Goal: Communication & Community: Participate in discussion

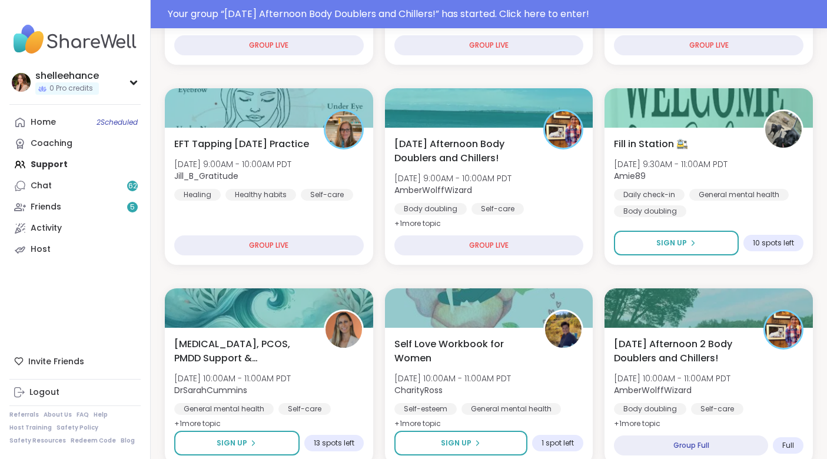
scroll to position [308, 0]
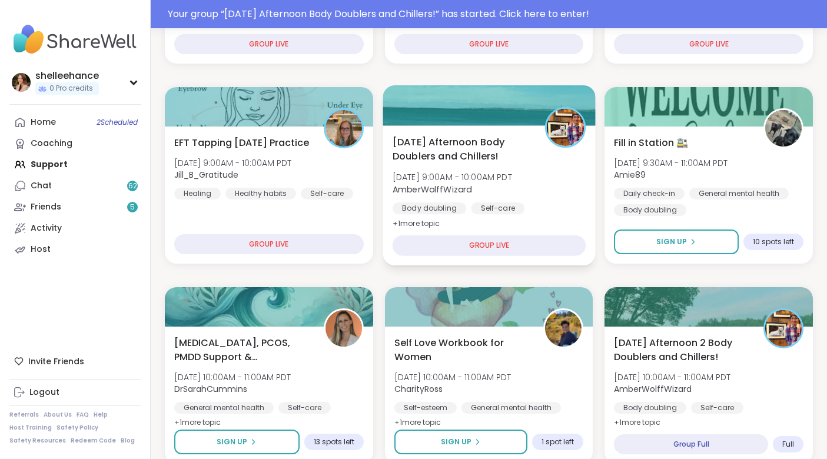
click at [556, 215] on div "Body doubling Self-care Good company" at bounding box center [488, 216] width 193 height 29
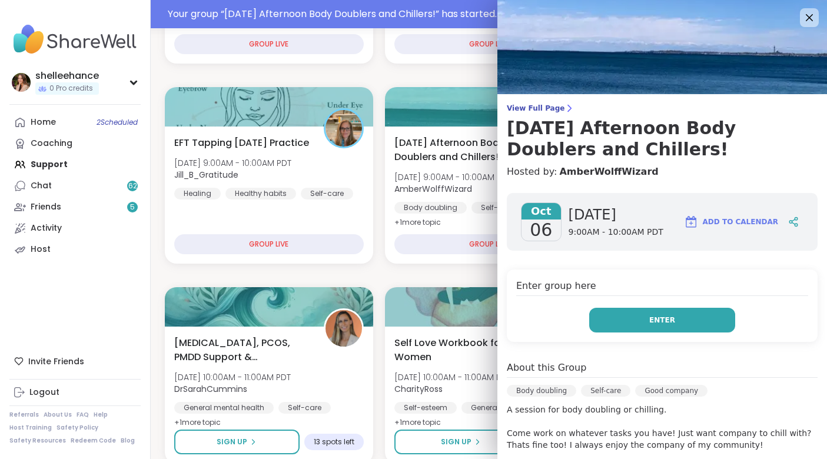
click at [614, 319] on button "Enter" at bounding box center [662, 320] width 146 height 25
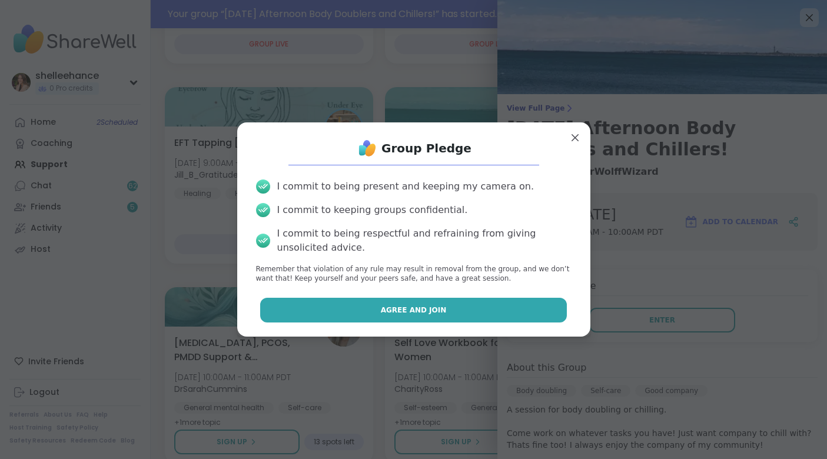
click at [373, 307] on button "Agree and Join" at bounding box center [413, 310] width 307 height 25
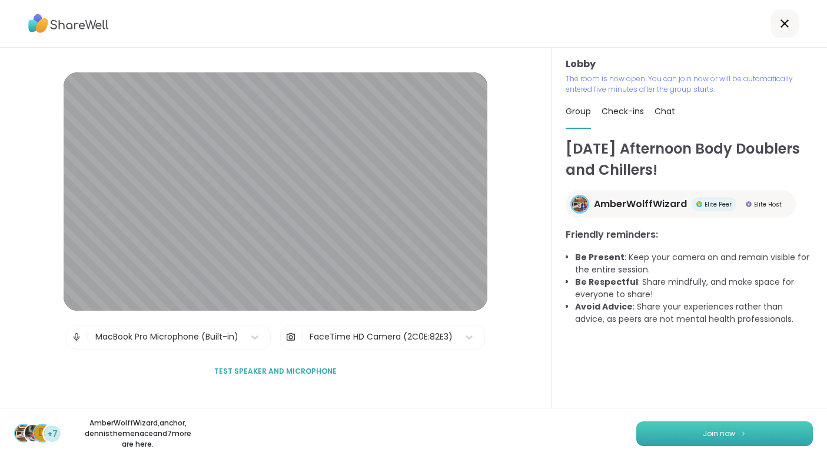
click at [713, 438] on span "Join now" at bounding box center [719, 433] width 32 height 11
